Goal: Transaction & Acquisition: Purchase product/service

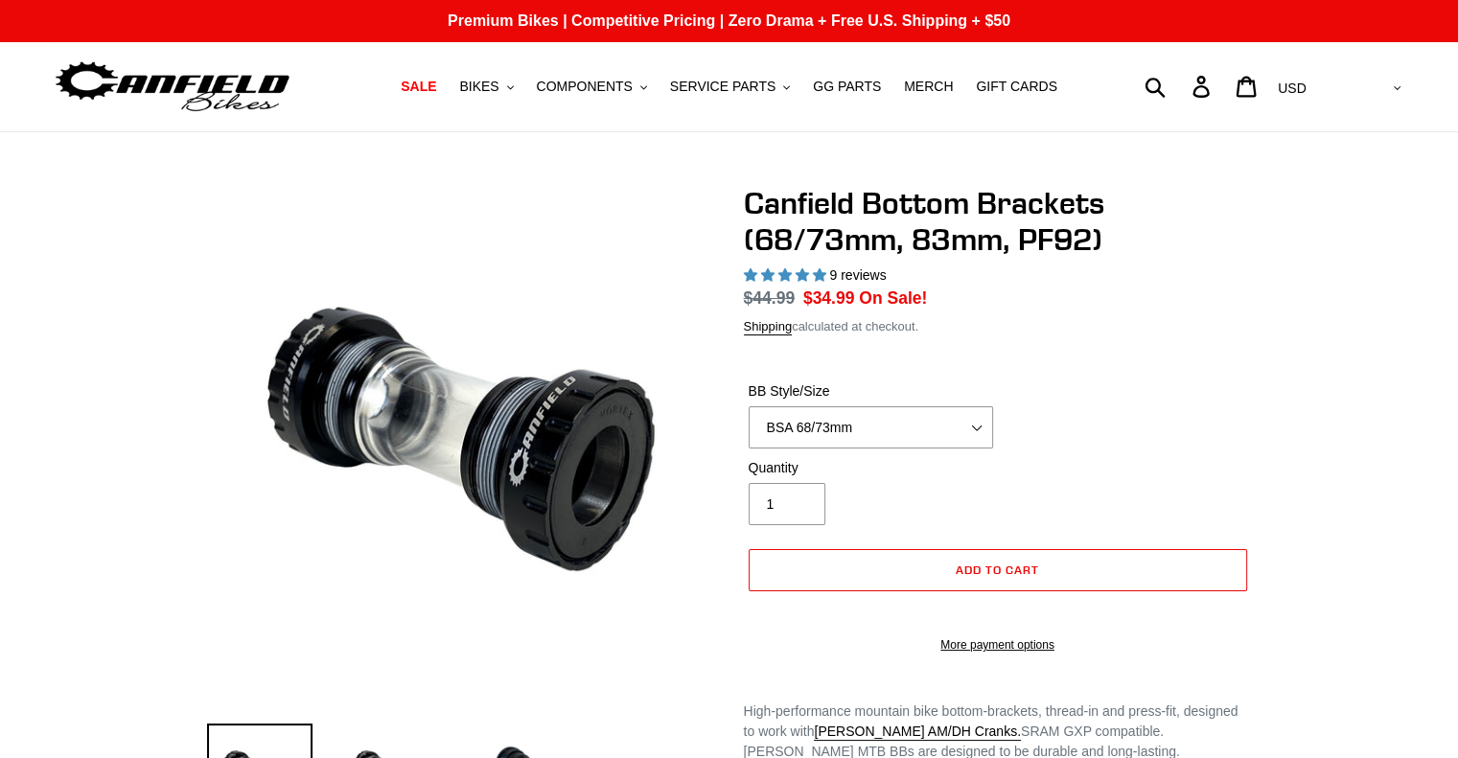
select select "highest-rating"
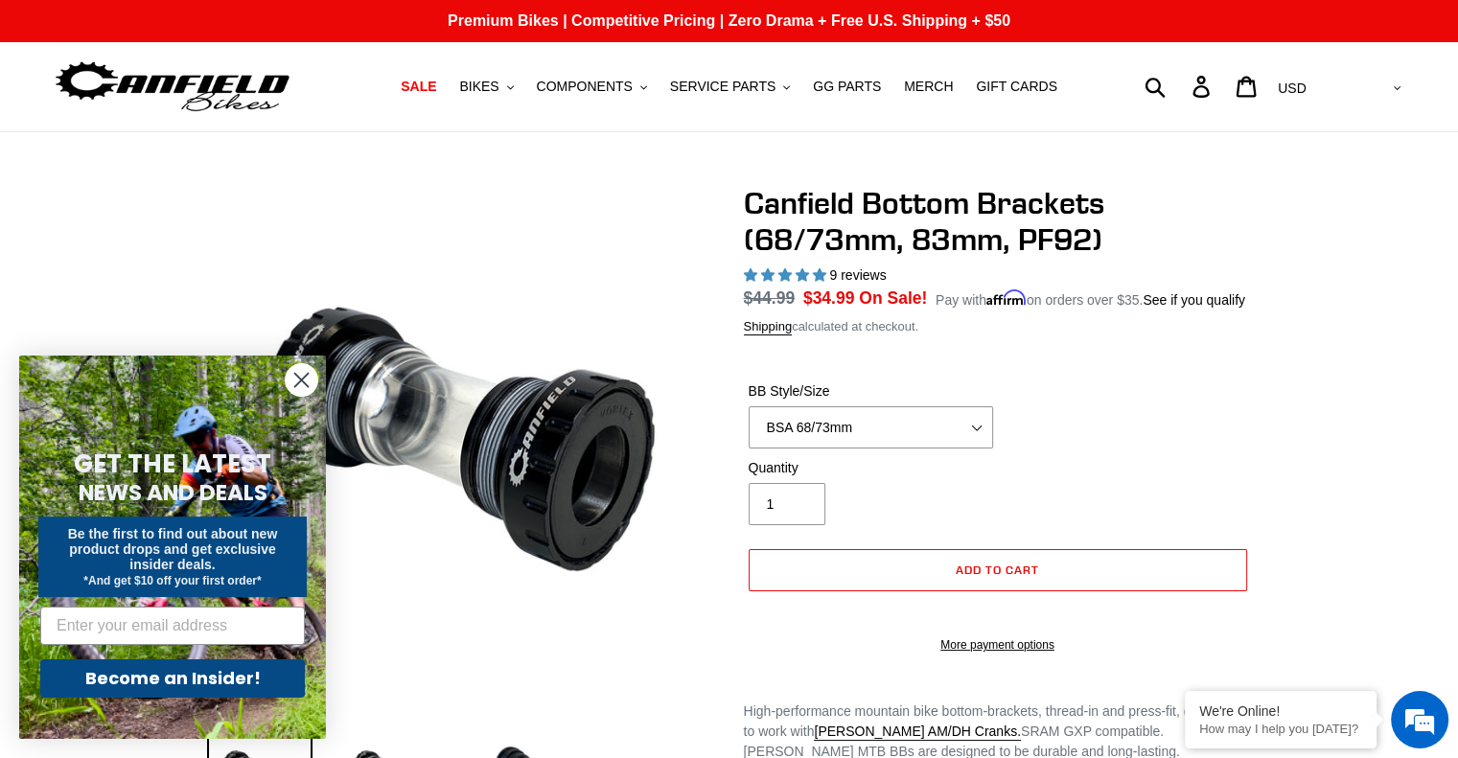
click at [310, 376] on circle "Close dialog" at bounding box center [302, 380] width 32 height 32
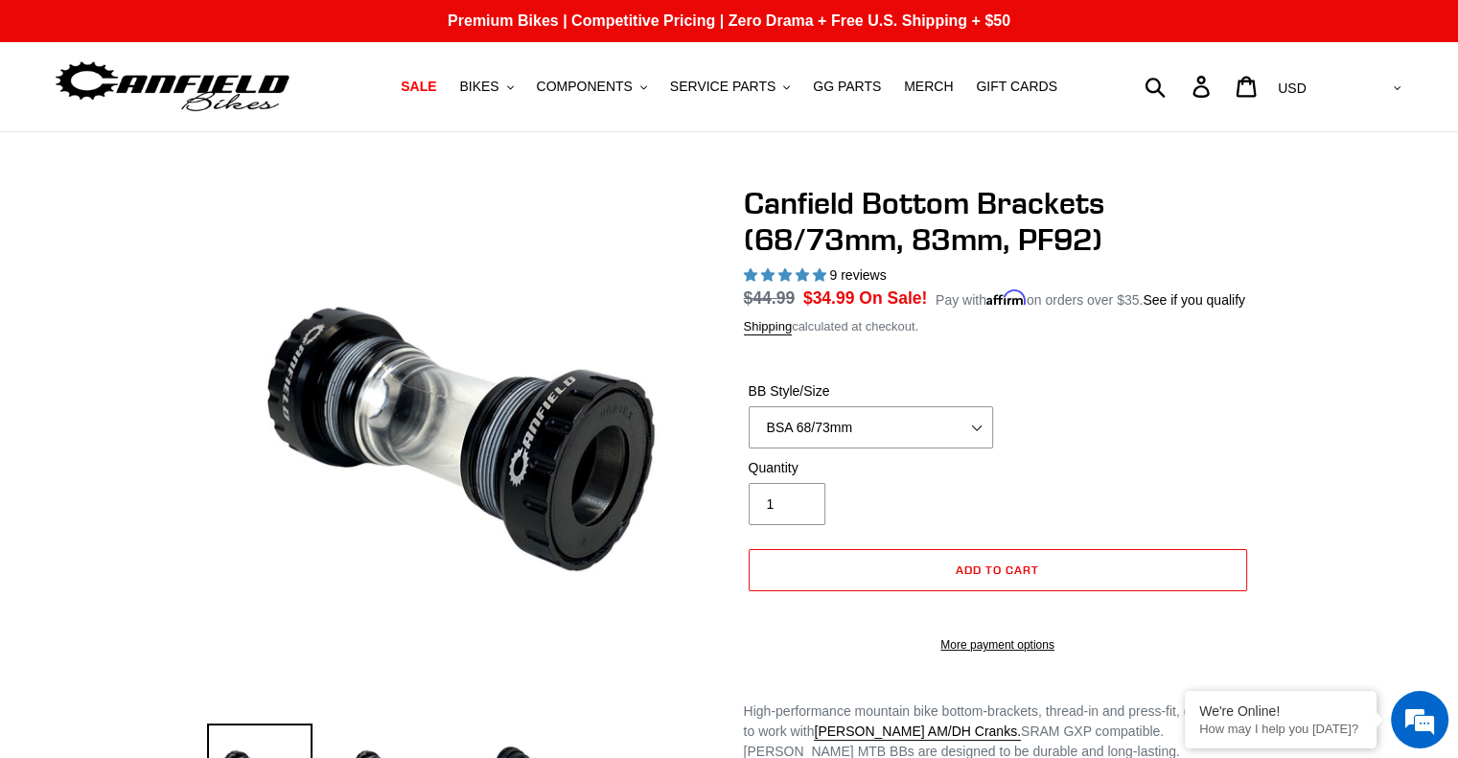
scroll to position [295, 0]
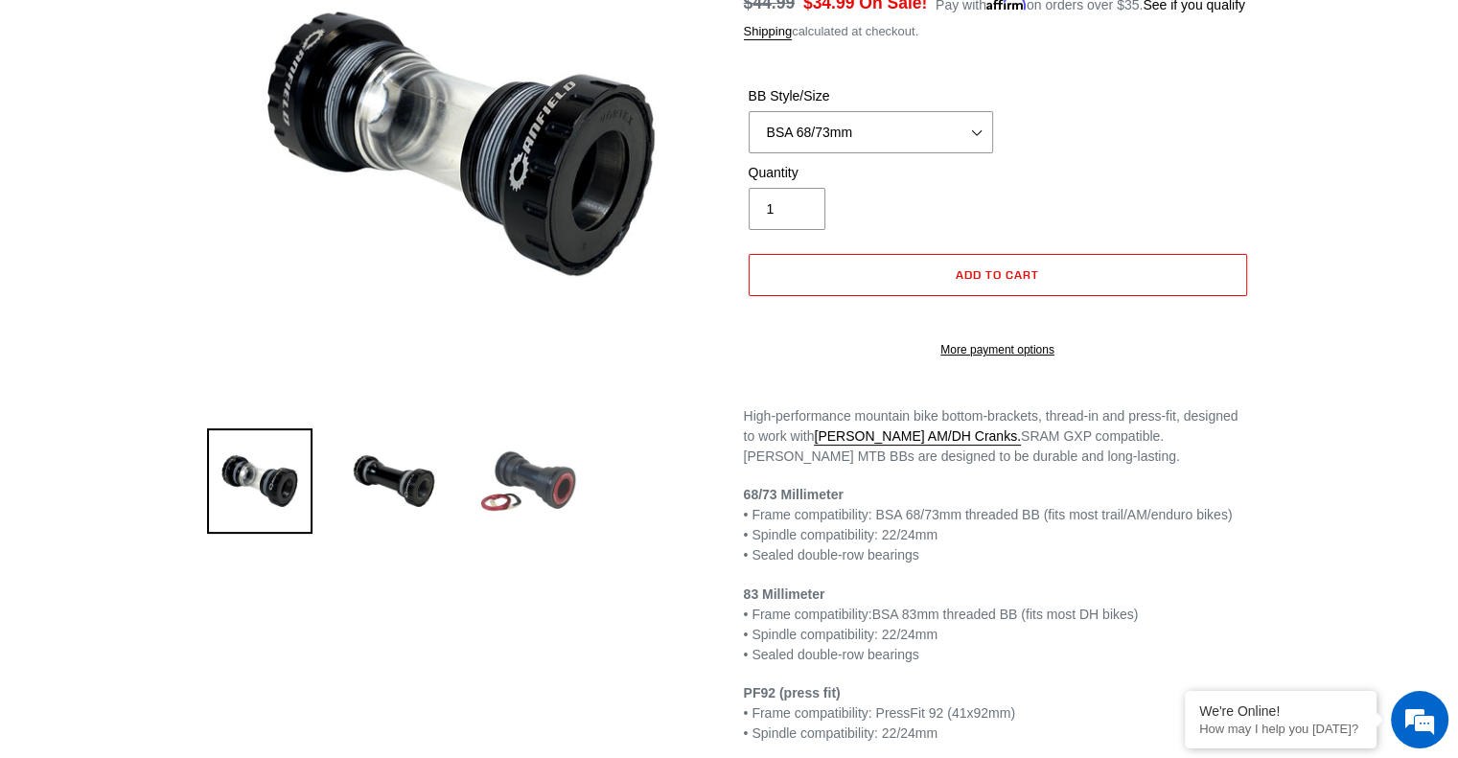
click at [525, 478] on img at bounding box center [527, 480] width 105 height 105
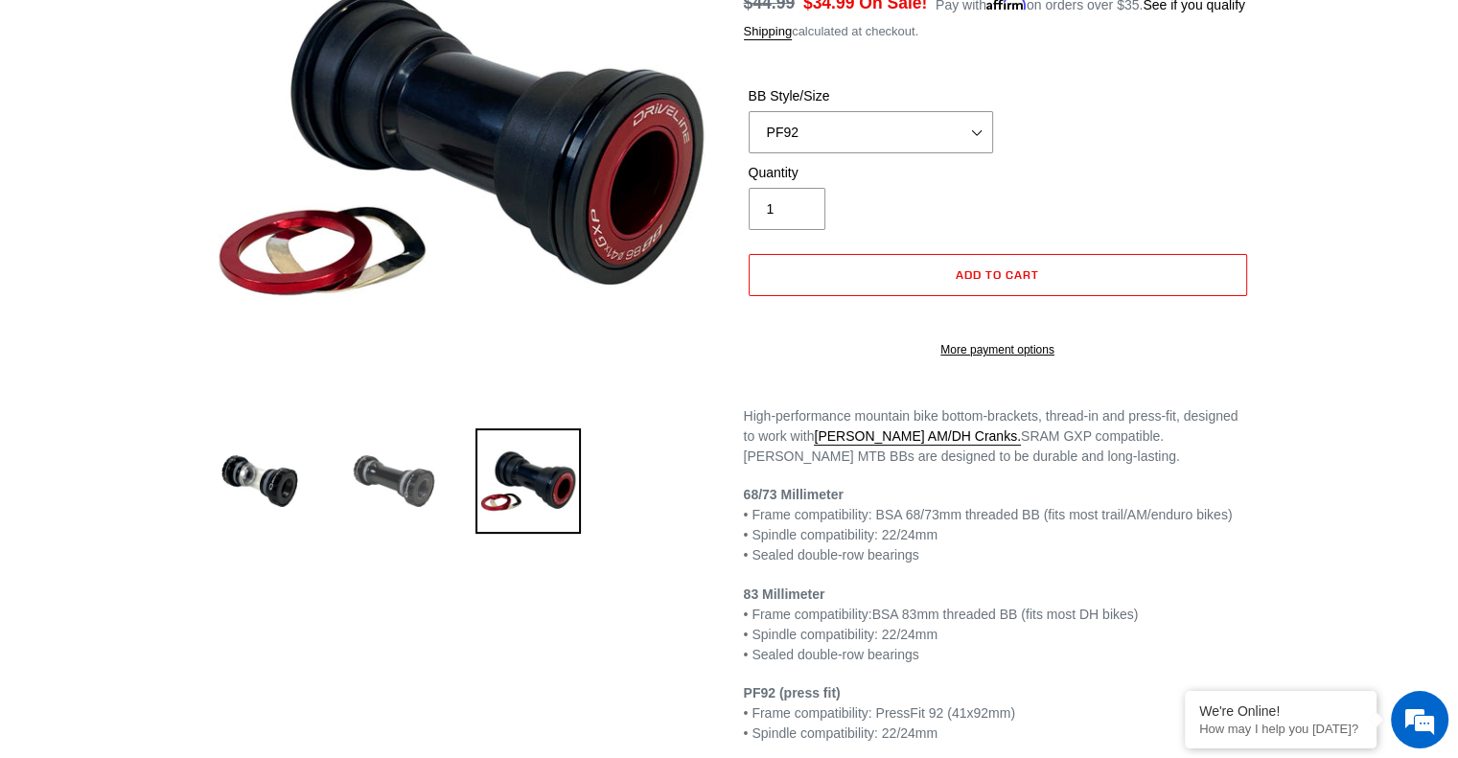
click at [404, 490] on img at bounding box center [393, 480] width 105 height 105
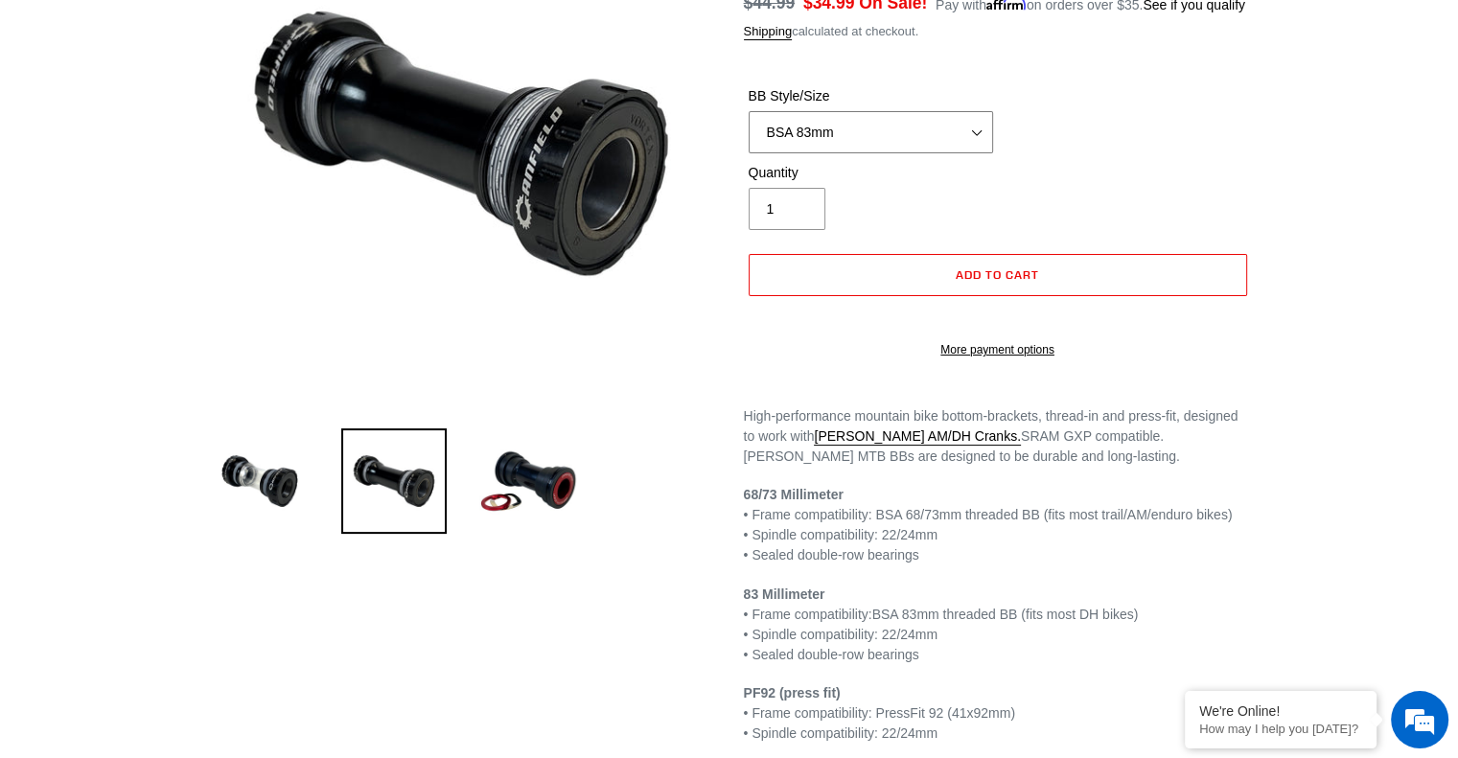
click at [977, 133] on select "BSA 68/73mm BSA 83mm PF92" at bounding box center [870, 132] width 244 height 42
select select "BSA 68/73mm"
click at [748, 111] on select "BSA 68/73mm BSA 83mm PF92" at bounding box center [870, 132] width 244 height 42
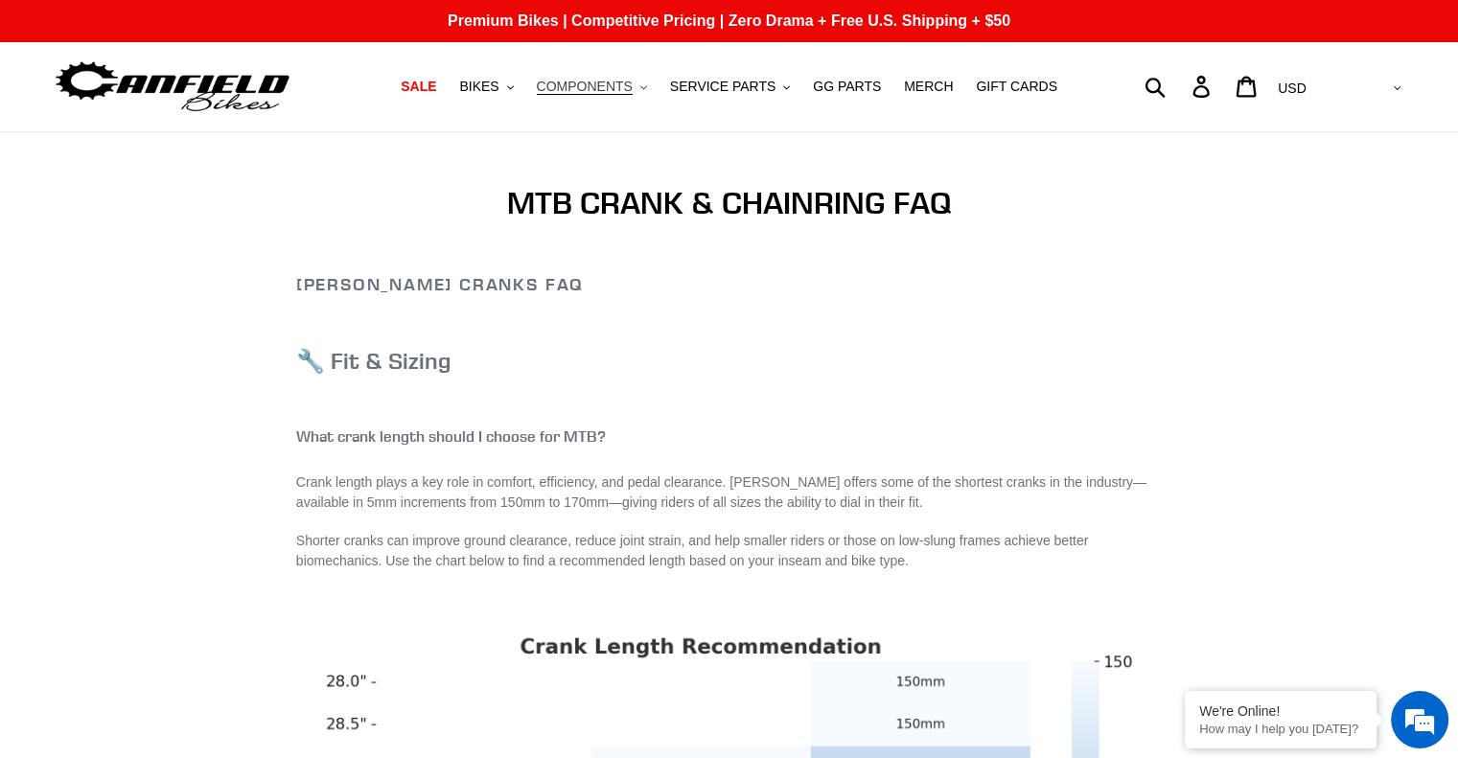
click at [601, 84] on span "COMPONENTS" at bounding box center [585, 87] width 96 height 16
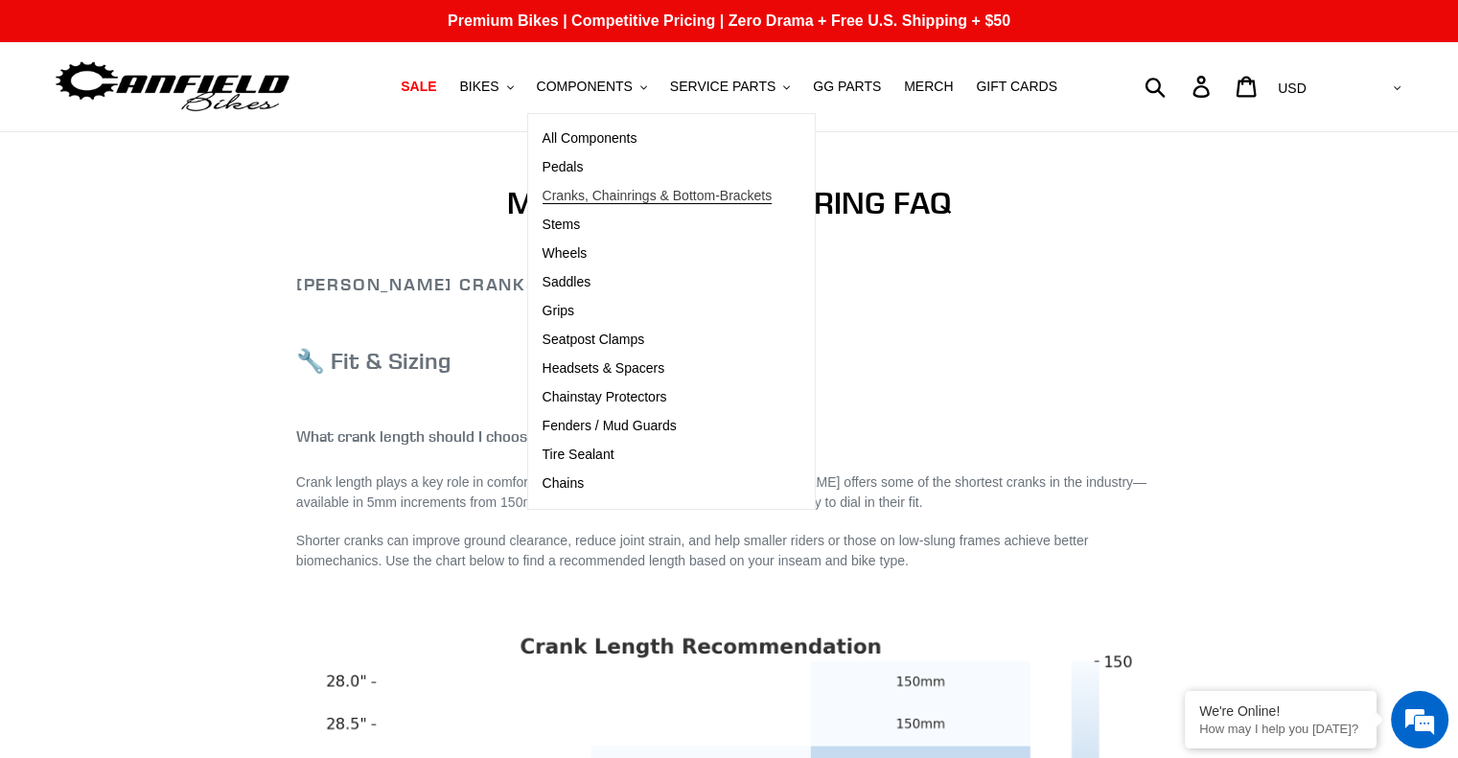
click at [658, 197] on span "Cranks, Chainrings & Bottom-Brackets" at bounding box center [657, 196] width 230 height 16
